Goal: Entertainment & Leisure: Consume media (video, audio)

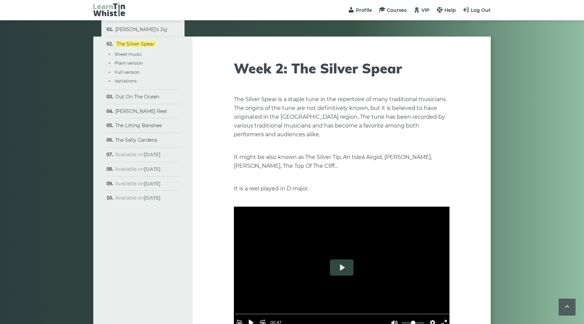
scroll to position [324, 0]
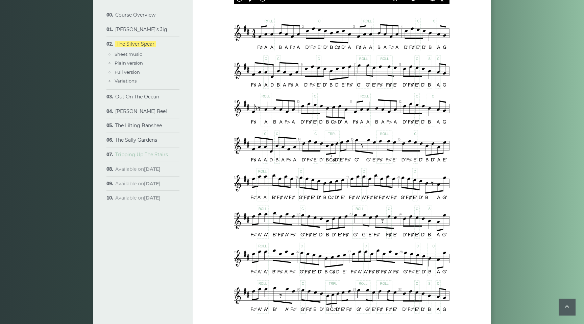
click at [133, 157] on link "Tripping Up The Stairs" at bounding box center [141, 154] width 53 height 6
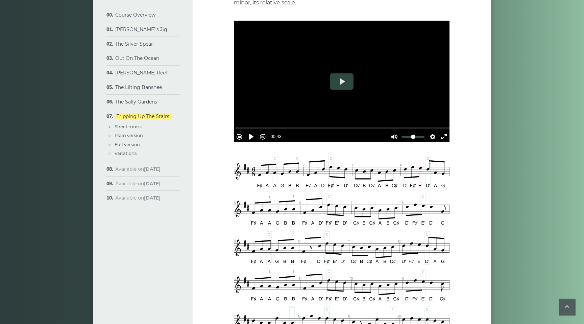
scroll to position [173, 0]
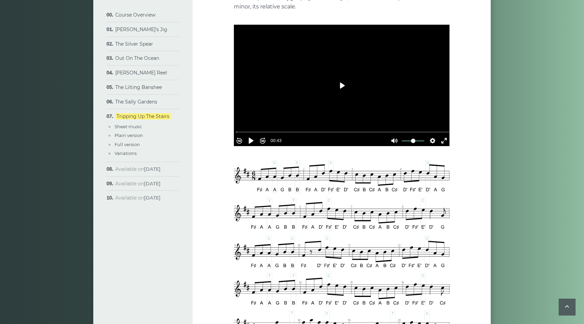
click at [345, 84] on button "Play" at bounding box center [342, 85] width 24 height 16
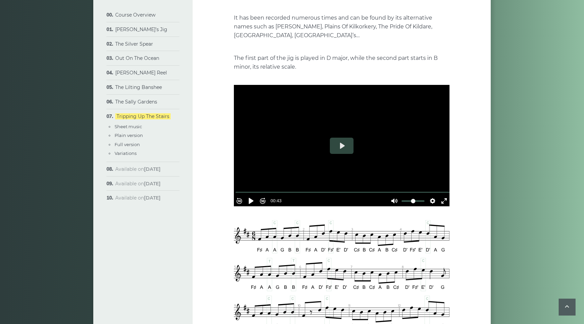
scroll to position [109, 0]
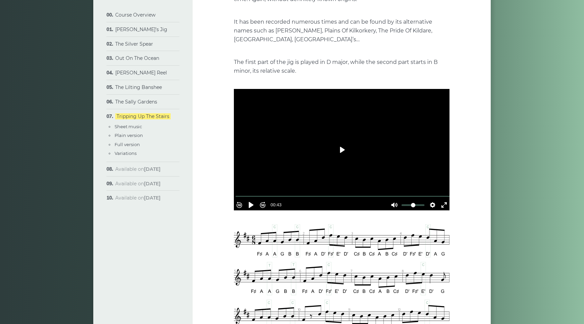
click at [343, 146] on button "Play" at bounding box center [342, 150] width 24 height 16
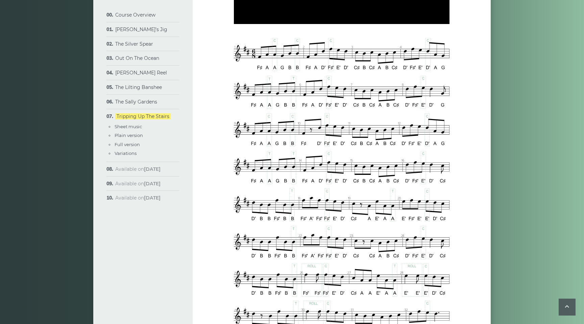
type input "****"
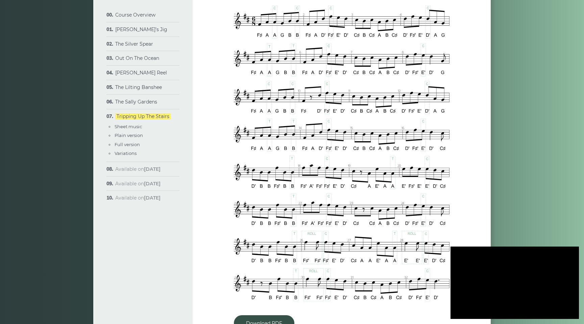
scroll to position [327, 0]
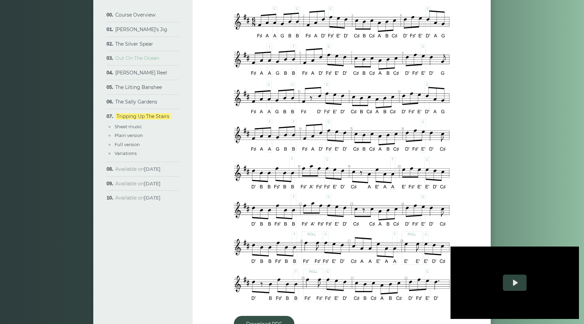
click at [139, 60] on link "Out On The Ocean" at bounding box center [137, 58] width 44 height 6
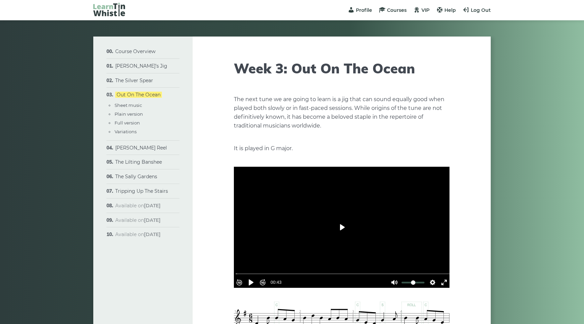
click at [338, 228] on button "Play" at bounding box center [342, 227] width 24 height 16
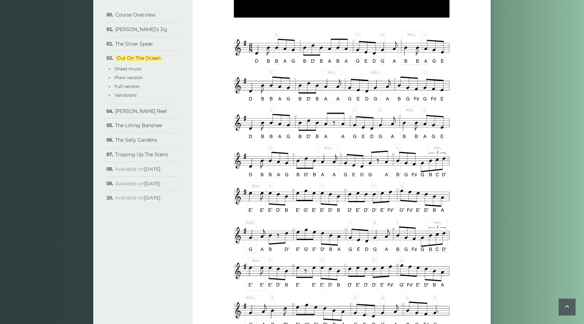
type input "***"
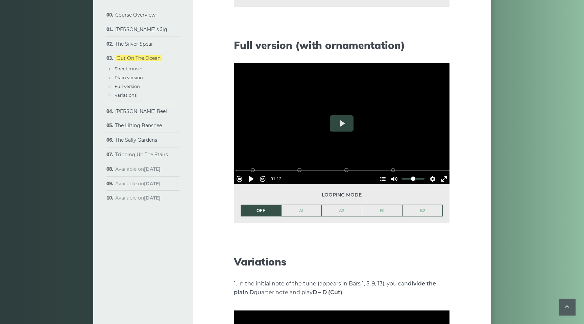
scroll to position [845, 0]
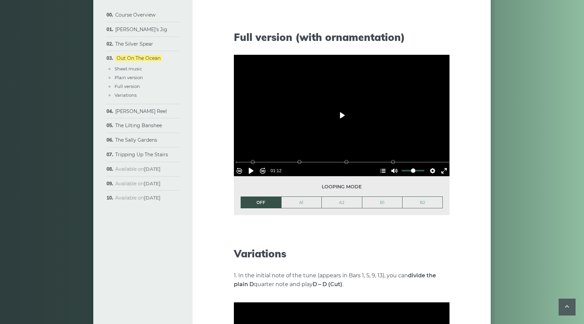
click at [345, 115] on button "Play" at bounding box center [342, 115] width 24 height 16
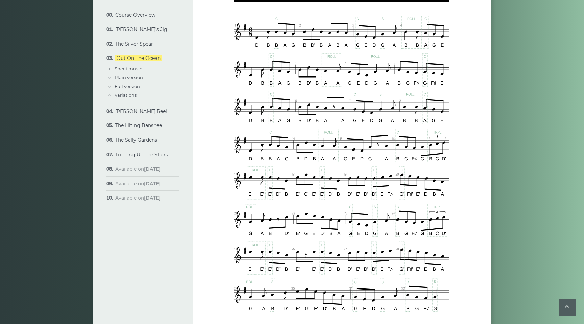
scroll to position [287, 0]
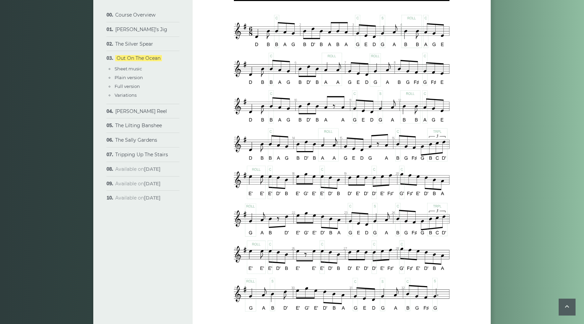
type input "***"
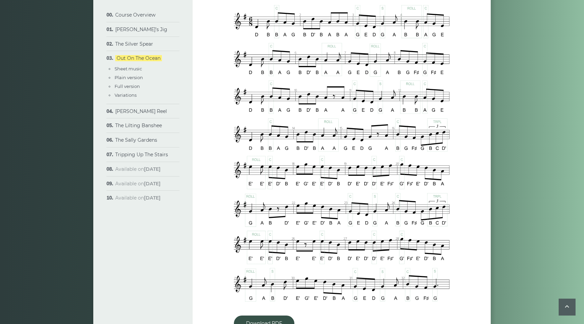
scroll to position [298, 0]
